Goal: Transaction & Acquisition: Purchase product/service

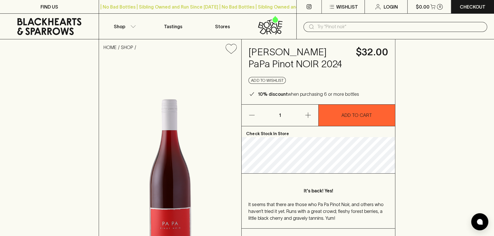
scroll to position [52, 0]
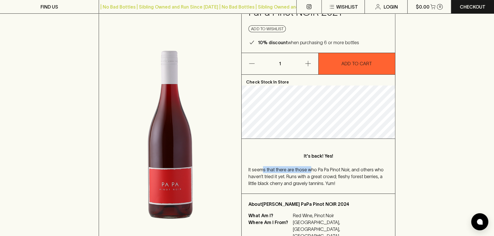
drag, startPoint x: 263, startPoint y: 171, endPoint x: 308, endPoint y: 166, distance: 45.7
click at [308, 166] on div "It seems that there are those who Pa Pa Pinot Noir, and others who haven’t trie…" at bounding box center [319, 176] width 140 height 21
click at [319, 170] on span "It seems that there are those who Pa Pa Pinot Noir, and others who haven’t trie…" at bounding box center [316, 176] width 135 height 19
click at [316, 152] on div "It's back! Yes! It seems that there are those who Pa Pa Pinot Noir, and others …" at bounding box center [318, 166] width 153 height 55
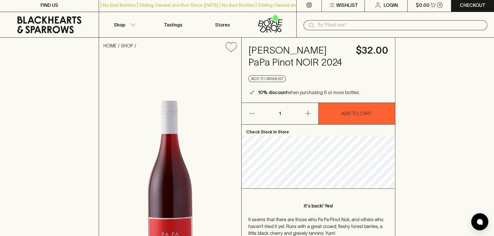
scroll to position [0, 0]
